Goal: Information Seeking & Learning: Understand process/instructions

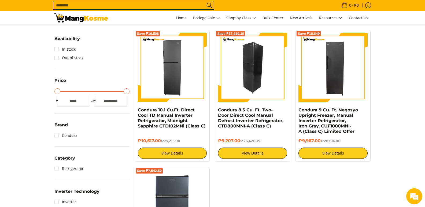
scroll to position [54, 0]
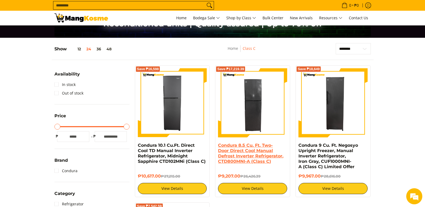
click at [257, 155] on link "Condura 8.5 Cu. Ft. Two-Door Direct Cool Manual Defrost Inverter Refrigerator, …" at bounding box center [250, 153] width 65 height 21
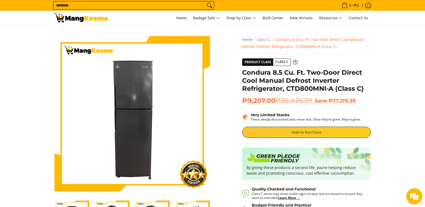
click at [261, 136] on link "How to Purchase" at bounding box center [306, 132] width 129 height 11
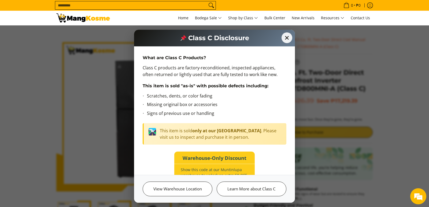
click at [281, 40] on div "Class C Disclosure" at bounding box center [214, 38] width 161 height 17
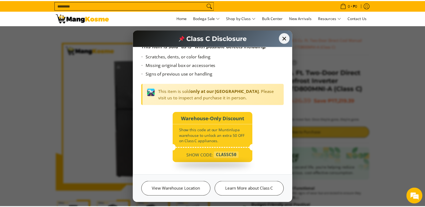
scroll to position [41, 0]
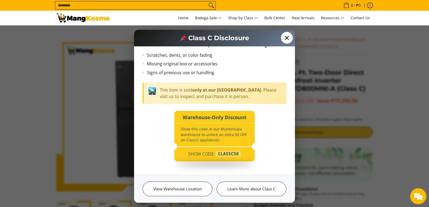
click at [287, 40] on span "✕" at bounding box center [287, 38] width 12 height 12
